Goal: Information Seeking & Learning: Learn about a topic

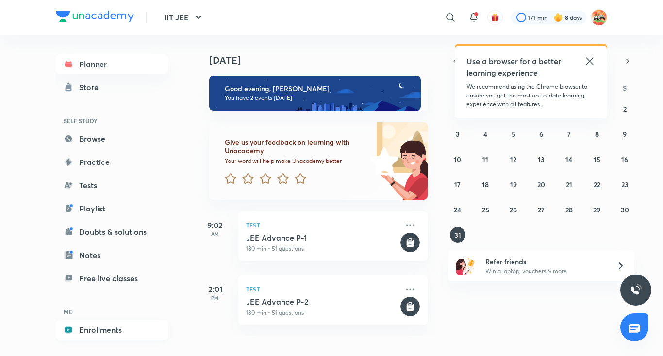
click at [110, 327] on link "Enrollments" at bounding box center [112, 329] width 113 height 19
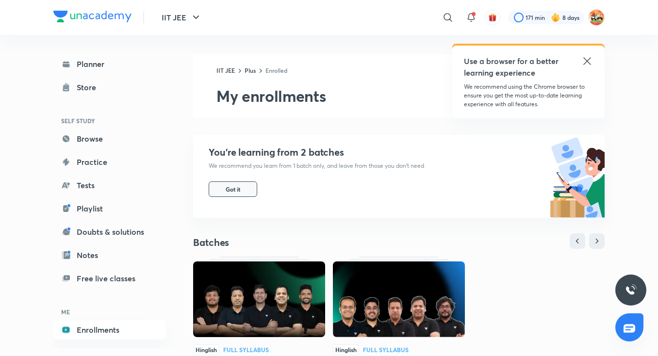
click at [238, 196] on button "Got it" at bounding box center [233, 190] width 49 height 16
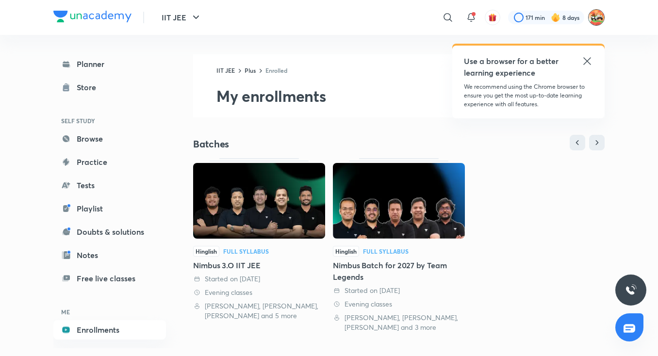
click at [590, 20] on img at bounding box center [597, 17] width 17 height 17
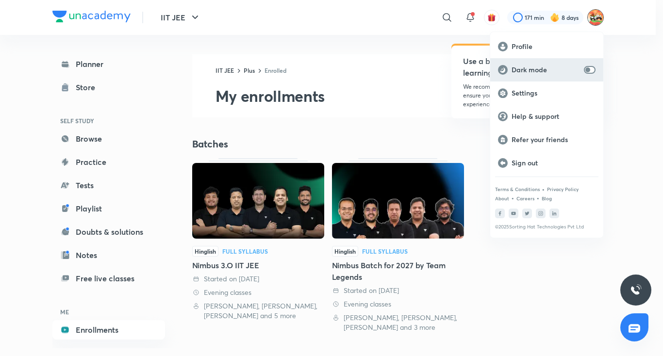
click at [578, 71] on p "Dark mode" at bounding box center [546, 70] width 68 height 9
checkbox input "true"
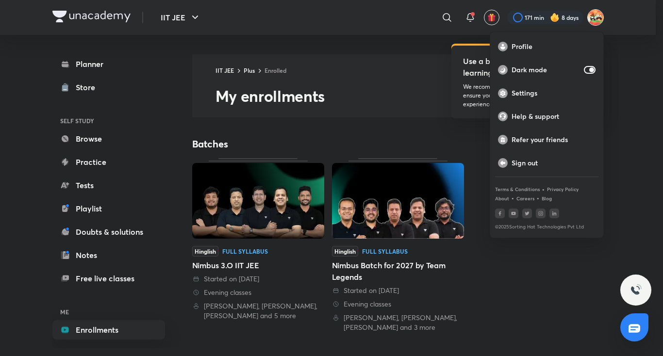
click at [302, 254] on div at bounding box center [331, 178] width 663 height 356
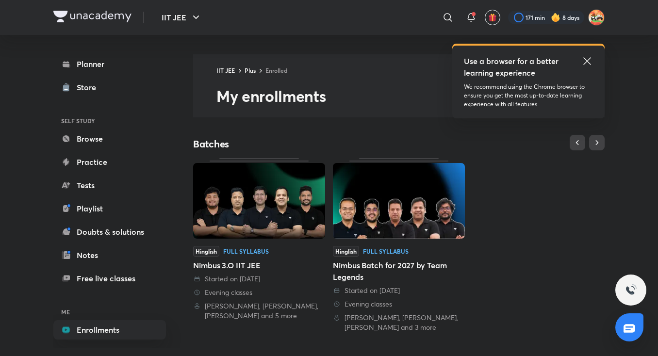
click at [302, 254] on div "Hinglish Full Syllabus" at bounding box center [259, 251] width 132 height 11
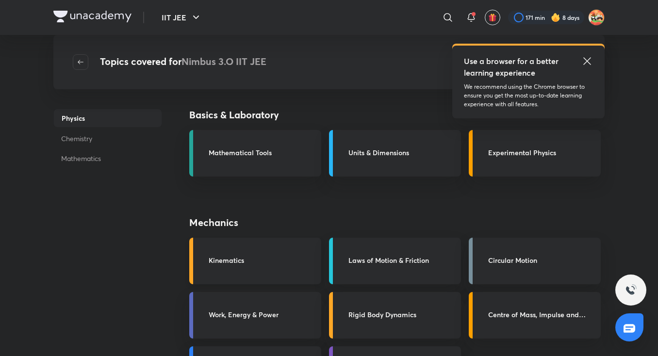
click at [276, 251] on link "Kinematics" at bounding box center [255, 261] width 132 height 47
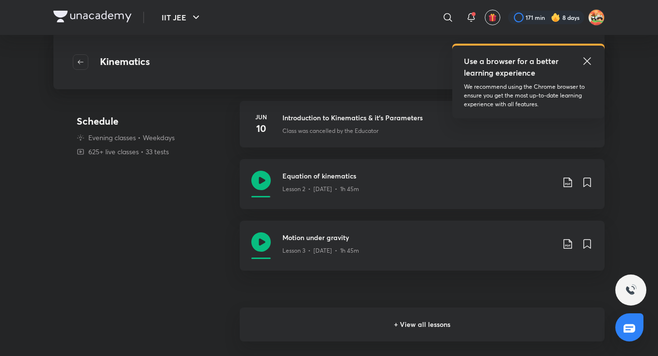
scroll to position [171, 0]
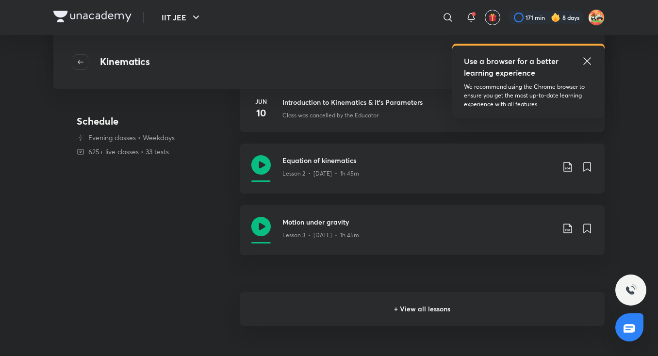
click at [371, 306] on h6 "+ View all lessons" at bounding box center [422, 309] width 365 height 34
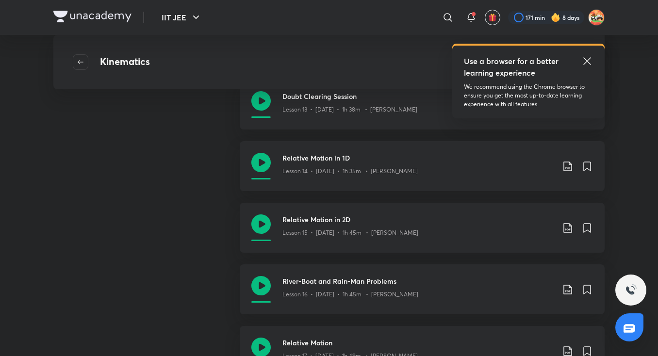
scroll to position [918, 0]
click at [266, 222] on icon at bounding box center [261, 223] width 19 height 19
